Goal: Find specific page/section: Find specific page/section

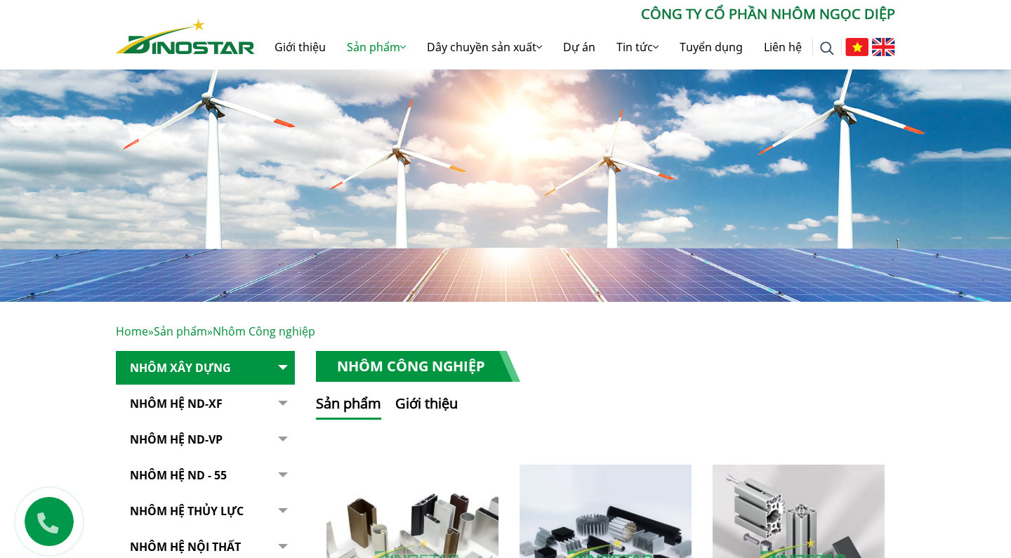
click at [188, 46] on img at bounding box center [185, 36] width 139 height 35
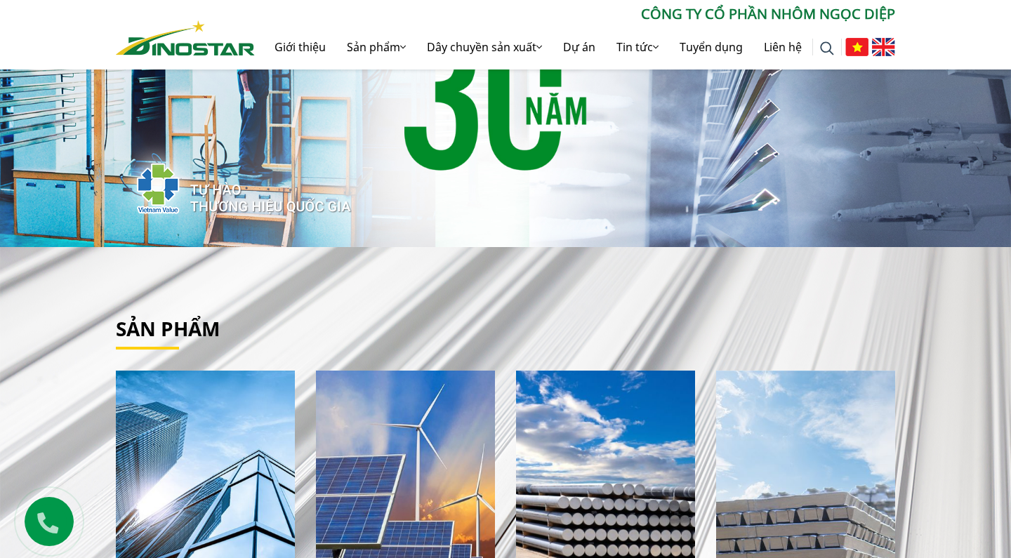
scroll to position [81, 0]
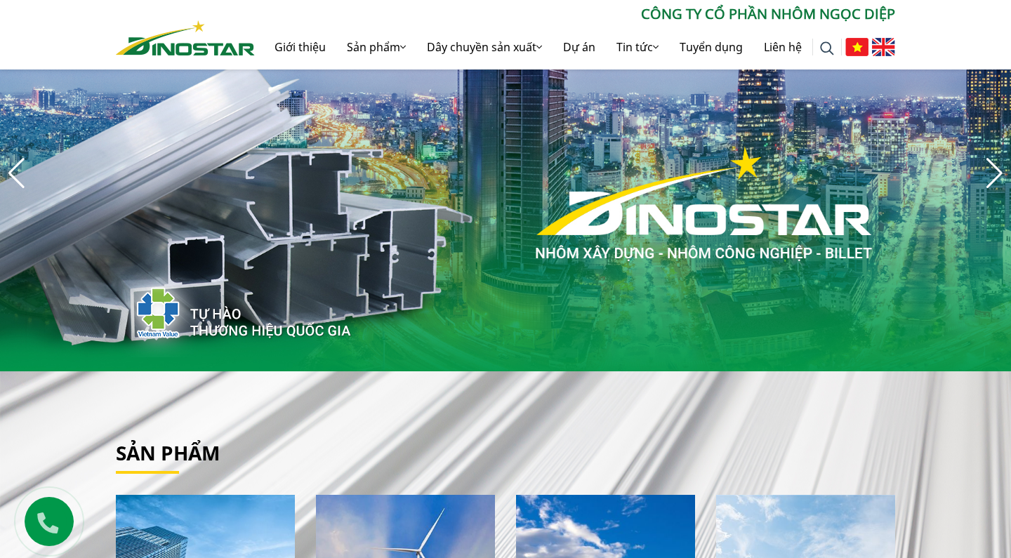
click at [1000, 181] on div "Next slide" at bounding box center [994, 173] width 19 height 31
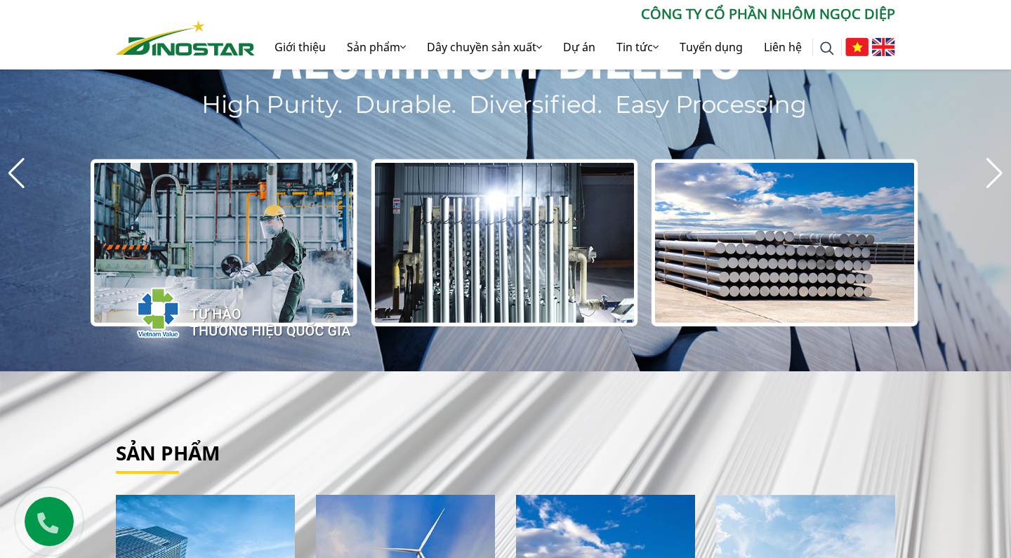
click at [1000, 181] on div "Next slide" at bounding box center [994, 173] width 19 height 31
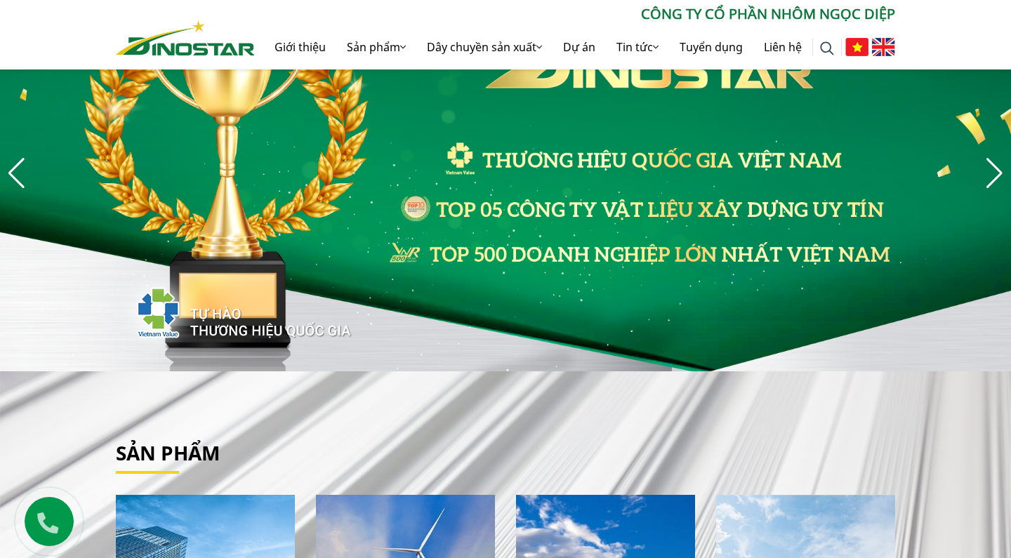
click at [1000, 181] on div "Next slide" at bounding box center [994, 173] width 19 height 31
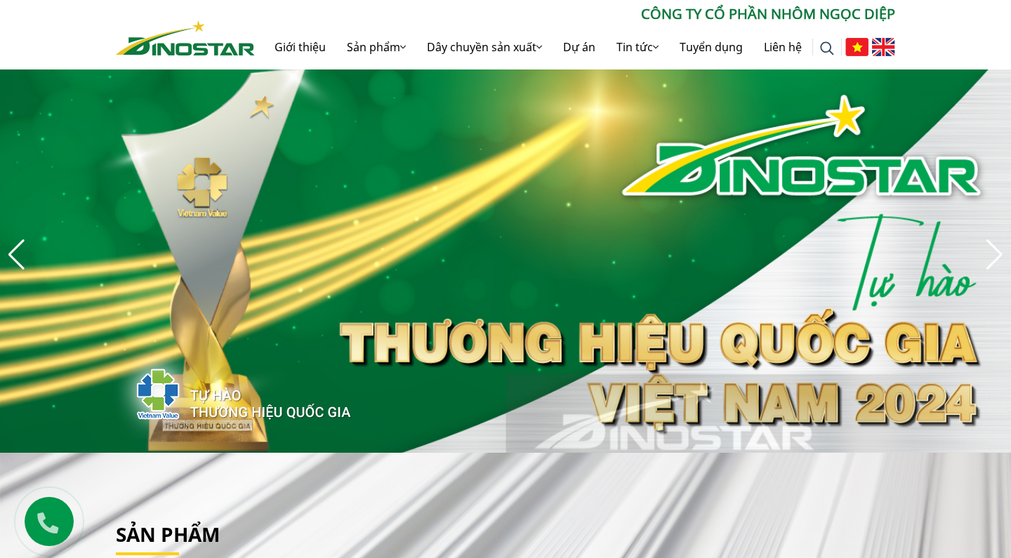
scroll to position [0, 0]
click at [992, 256] on div "Next slide" at bounding box center [994, 254] width 19 height 31
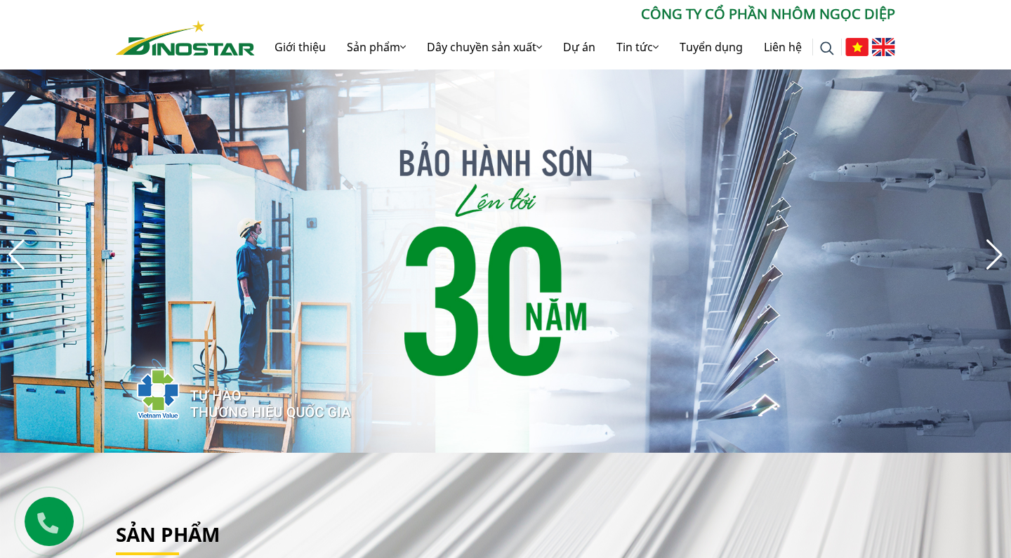
click at [992, 256] on div "Next slide" at bounding box center [994, 254] width 19 height 31
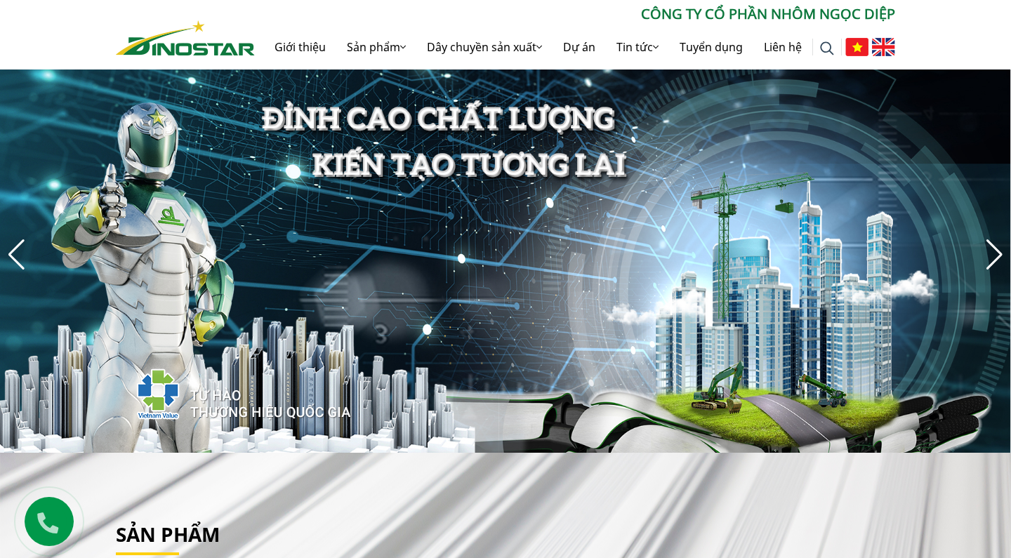
click at [992, 256] on div "Next slide" at bounding box center [994, 254] width 19 height 31
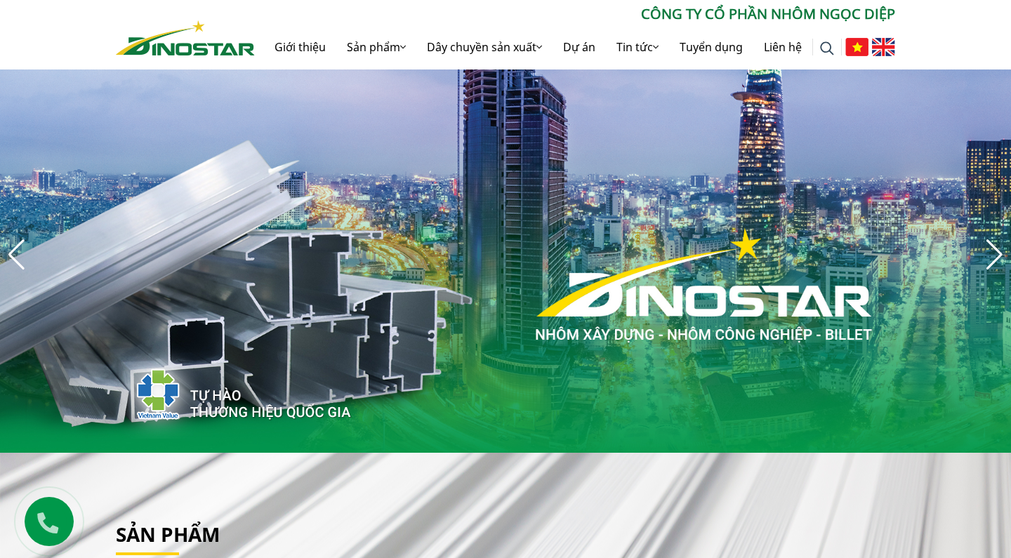
click at [992, 256] on div "Next slide" at bounding box center [994, 254] width 19 height 31
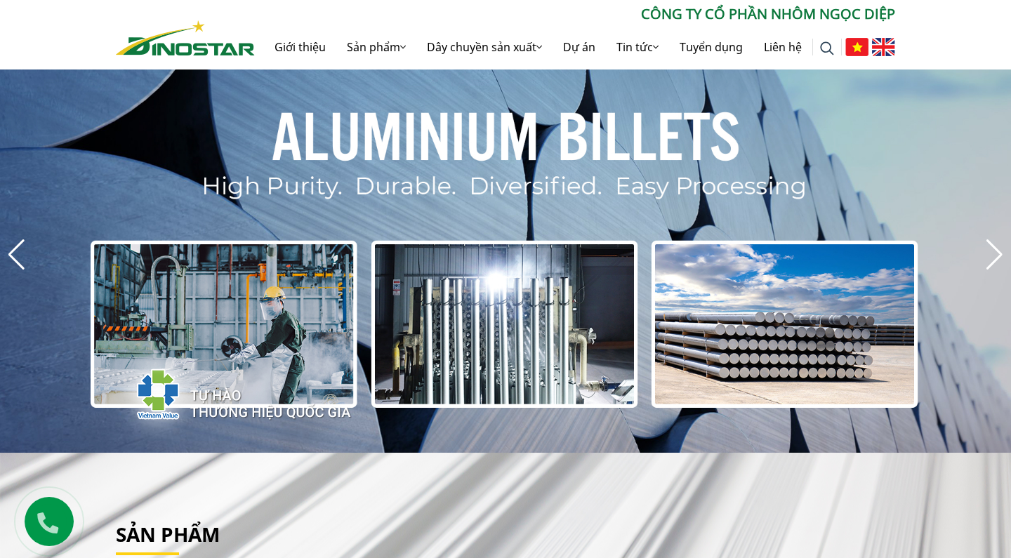
click at [1003, 250] on div "Next slide" at bounding box center [994, 254] width 19 height 31
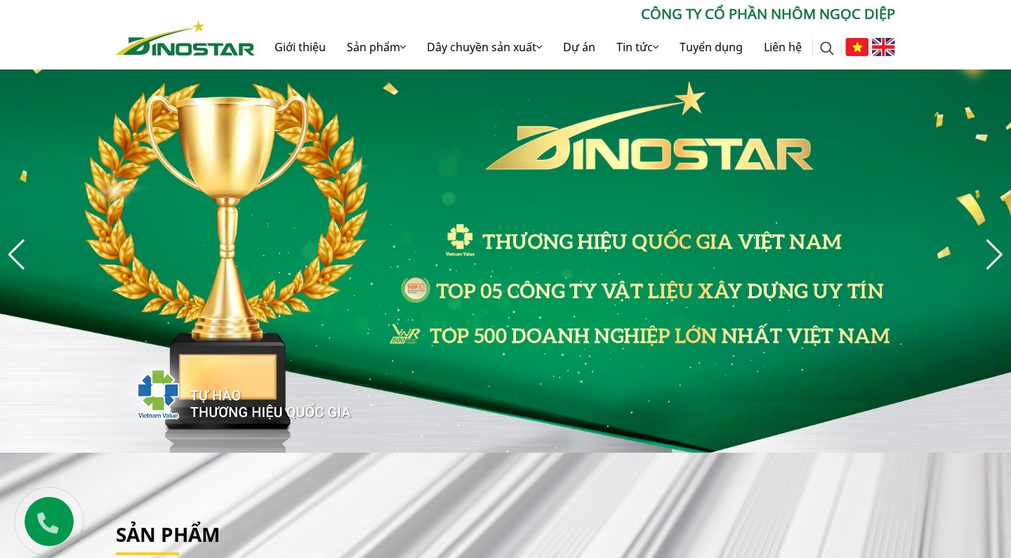
click at [990, 245] on div "Next slide" at bounding box center [994, 254] width 19 height 31
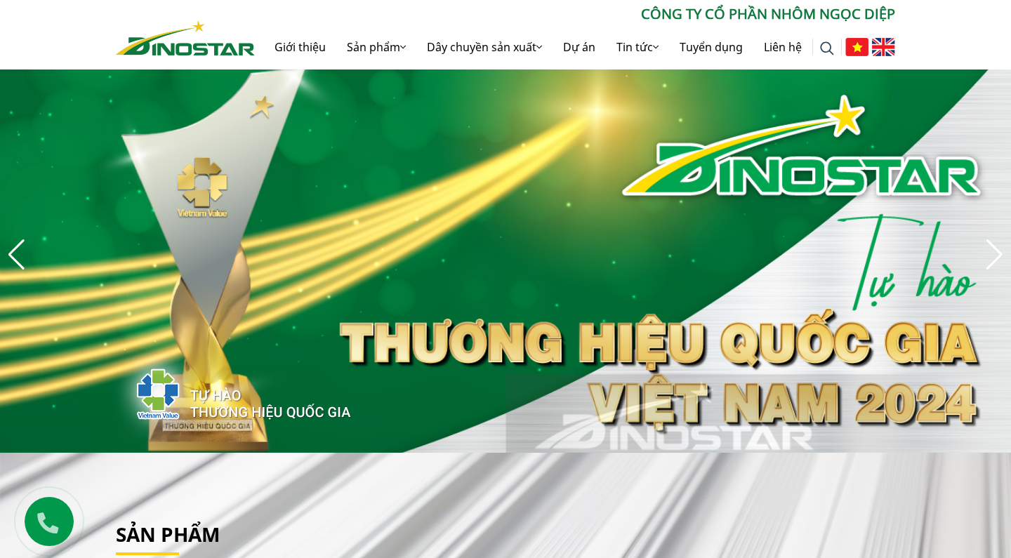
click at [990, 245] on div "Next slide" at bounding box center [994, 254] width 19 height 31
click at [996, 255] on div "Next slide" at bounding box center [994, 254] width 19 height 31
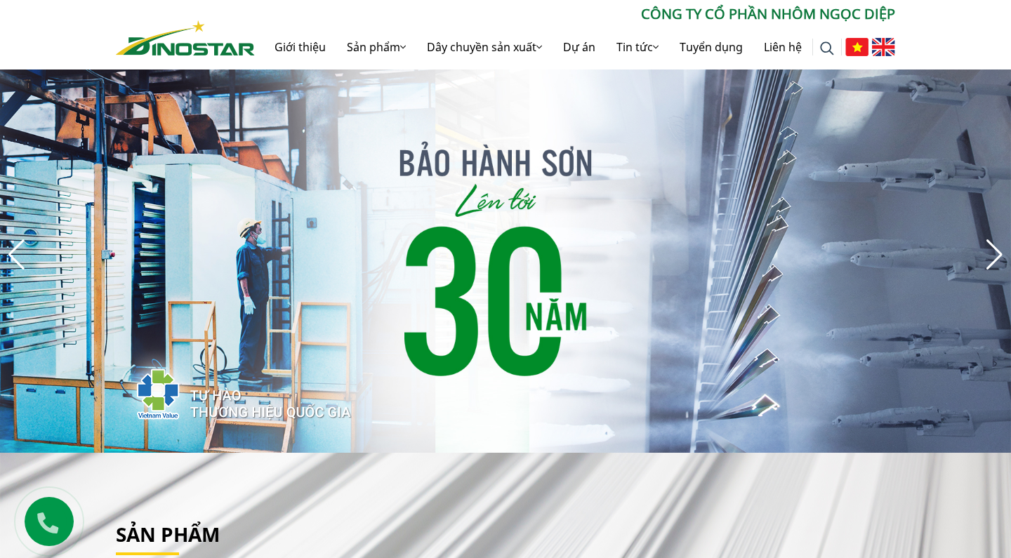
click at [996, 255] on div "Next slide" at bounding box center [994, 254] width 19 height 31
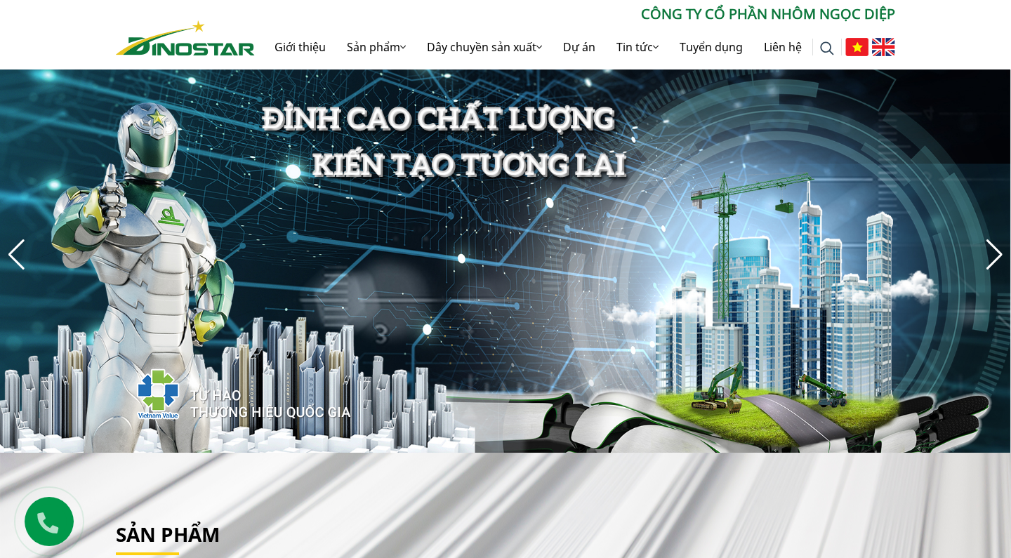
click at [996, 255] on div "Next slide" at bounding box center [994, 254] width 19 height 31
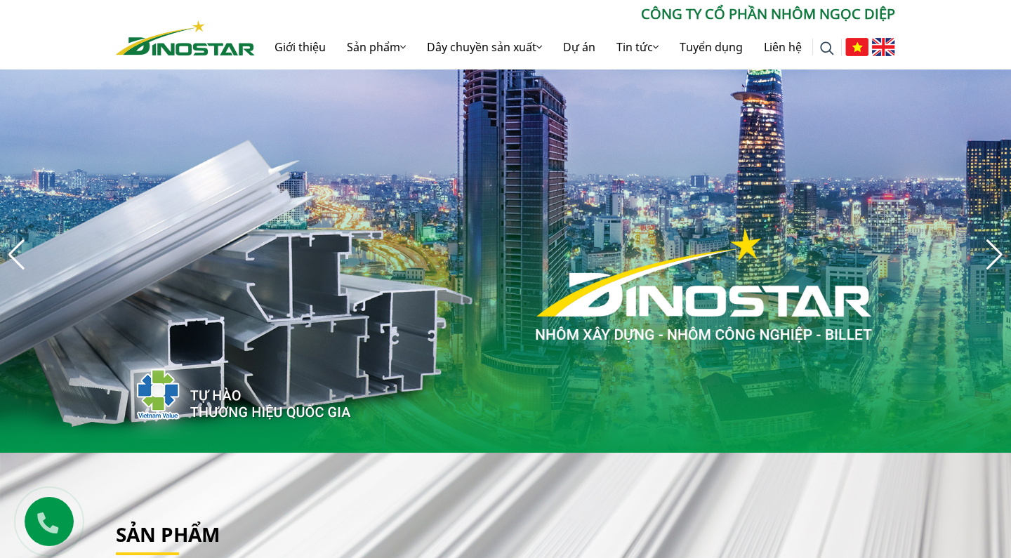
click at [996, 255] on div "Next slide" at bounding box center [994, 254] width 19 height 31
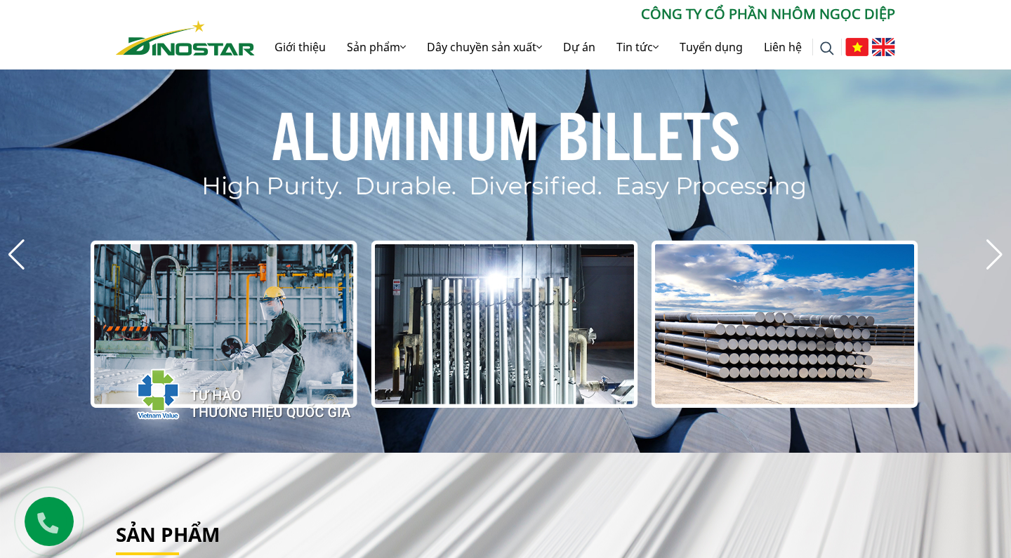
click at [996, 255] on div "Next slide" at bounding box center [994, 254] width 19 height 31
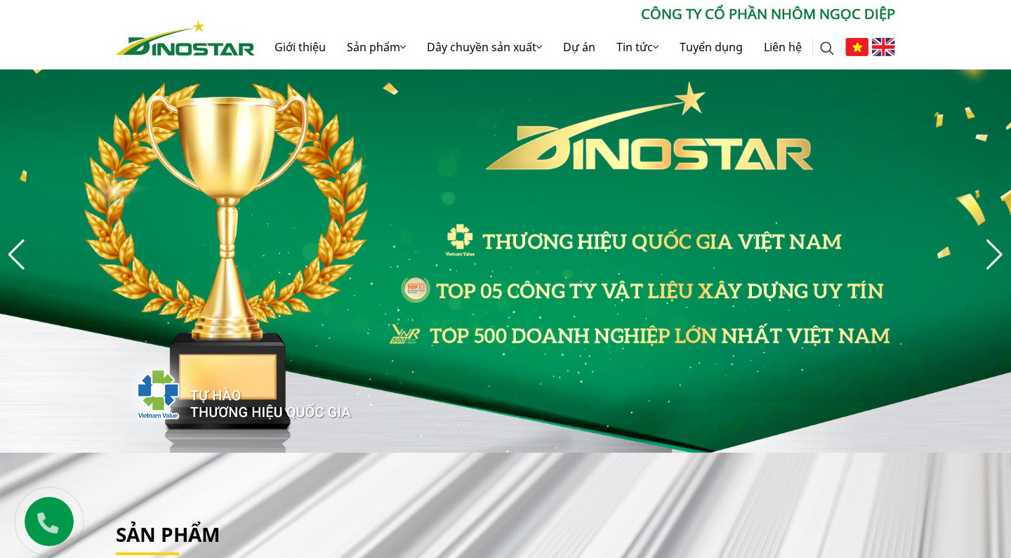
click at [996, 255] on div "Next slide" at bounding box center [994, 254] width 19 height 31
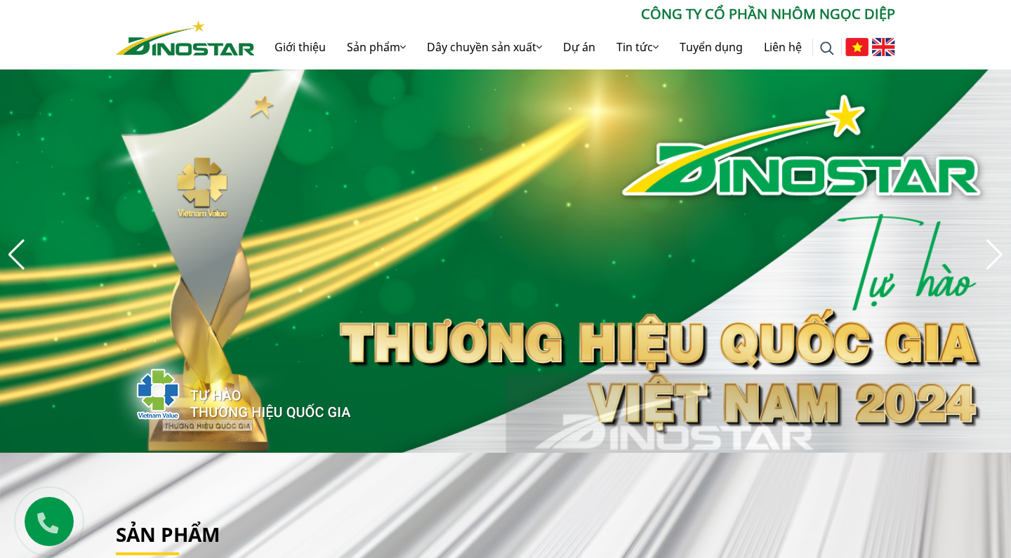
click at [996, 255] on div "Next slide" at bounding box center [994, 254] width 19 height 31
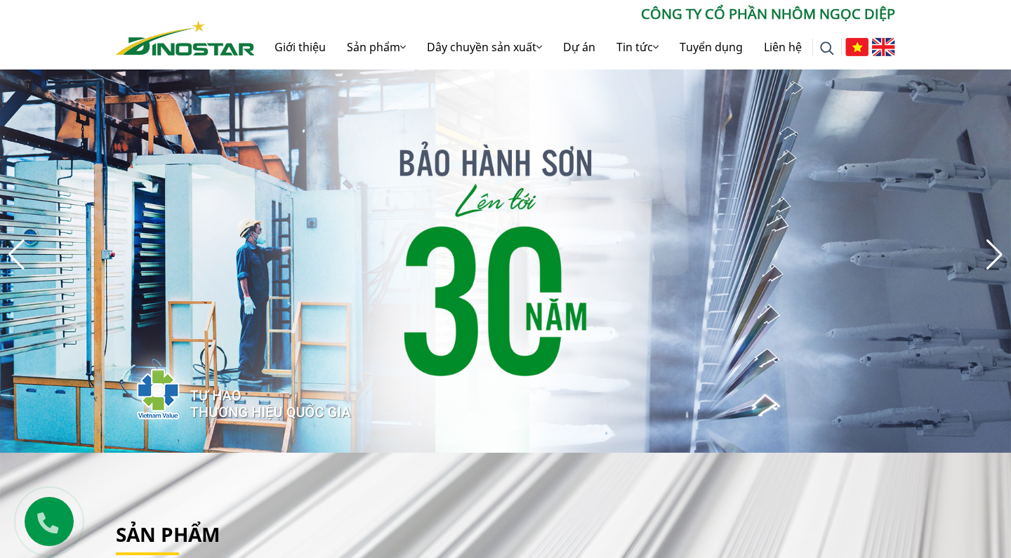
click at [996, 255] on div "Next slide" at bounding box center [994, 254] width 19 height 31
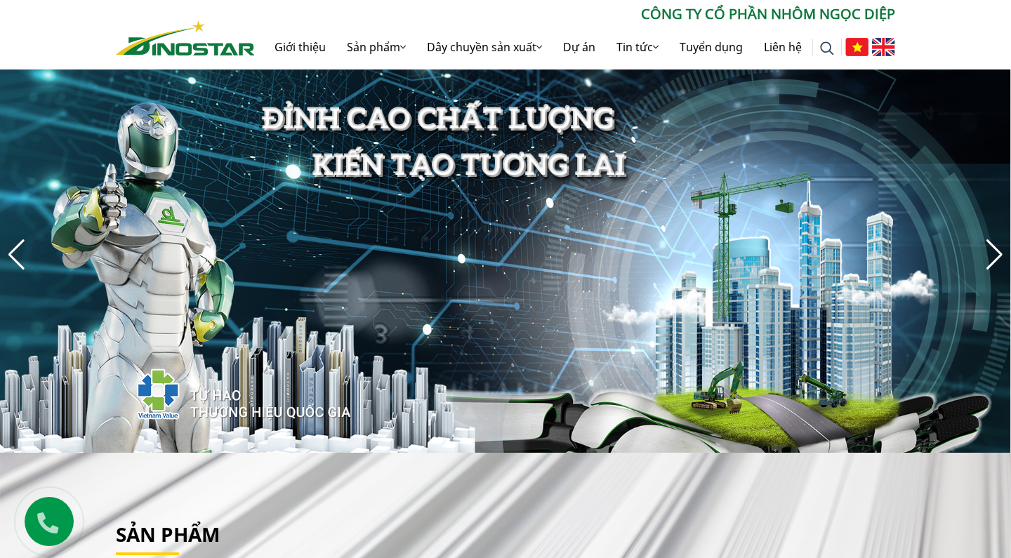
click at [1001, 256] on div "Next slide" at bounding box center [994, 254] width 19 height 31
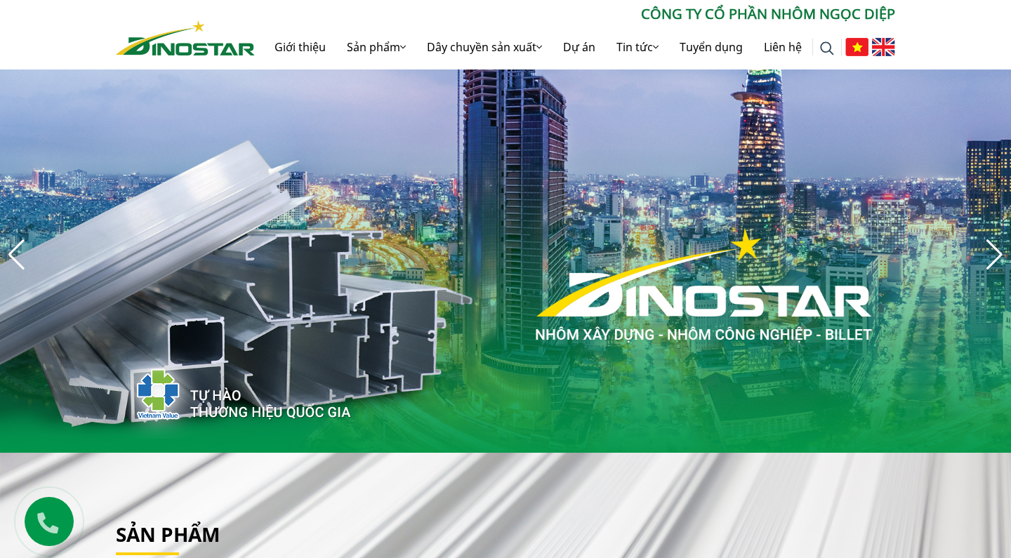
click at [1001, 256] on div "Next slide" at bounding box center [994, 254] width 19 height 31
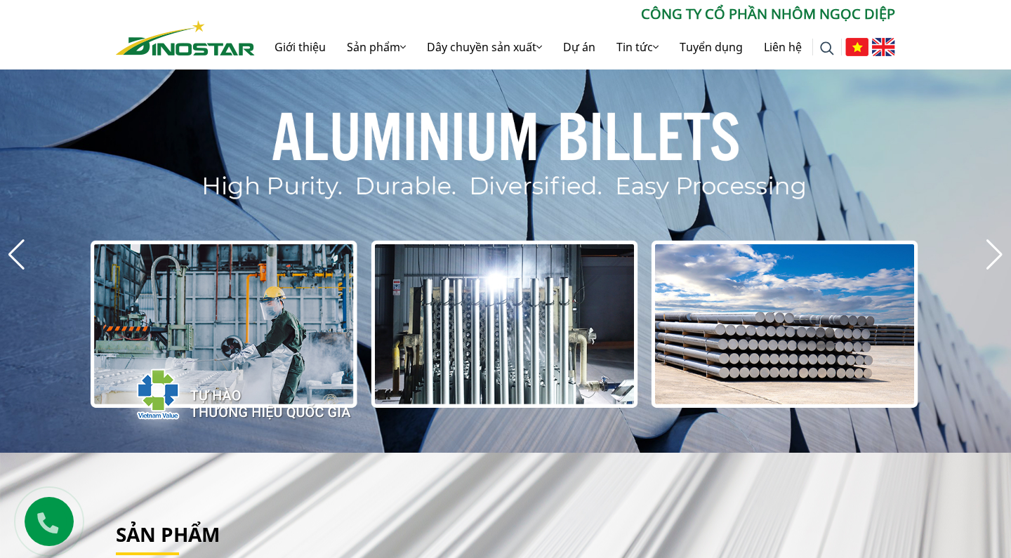
click at [1001, 256] on div "Next slide" at bounding box center [994, 254] width 19 height 31
